Goal: Information Seeking & Learning: Learn about a topic

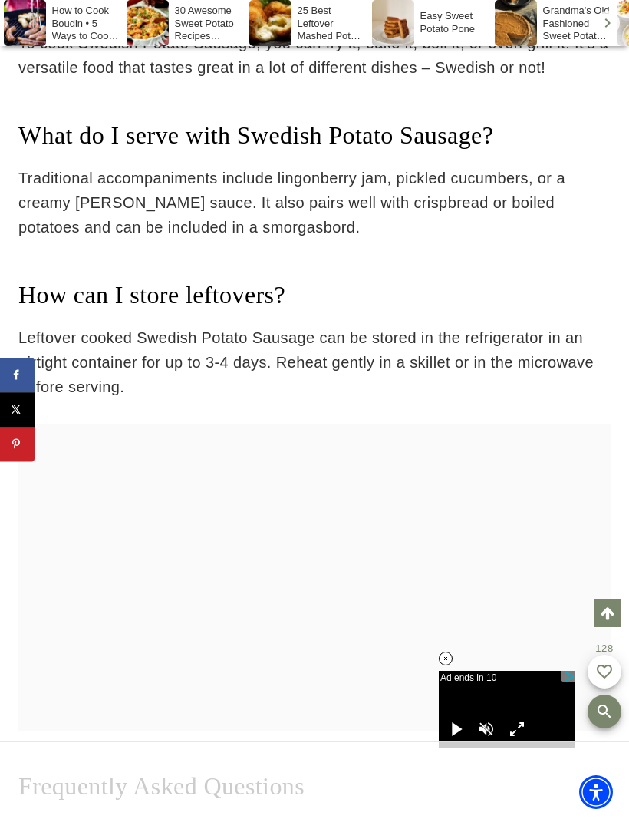
scroll to position [7381, 0]
